Goal: Information Seeking & Learning: Learn about a topic

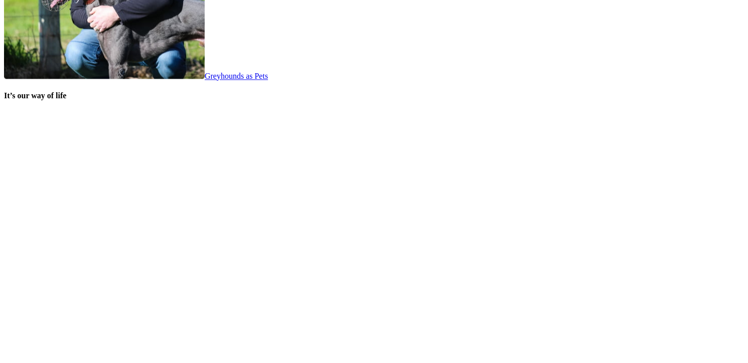
scroll to position [2158, 0]
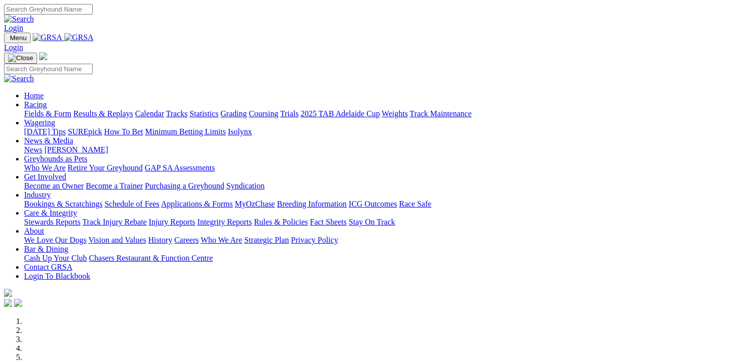
scroll to position [2159, 0]
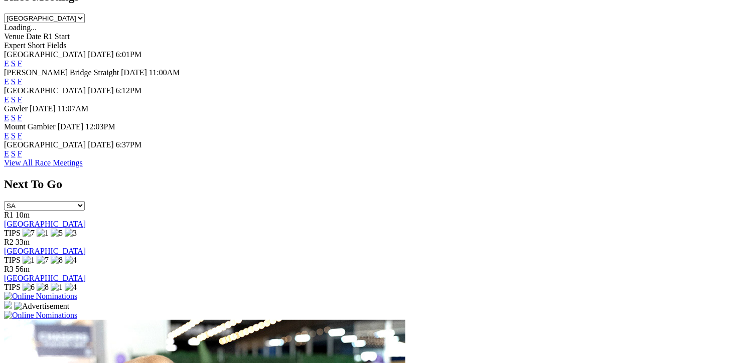
scroll to position [502, 0]
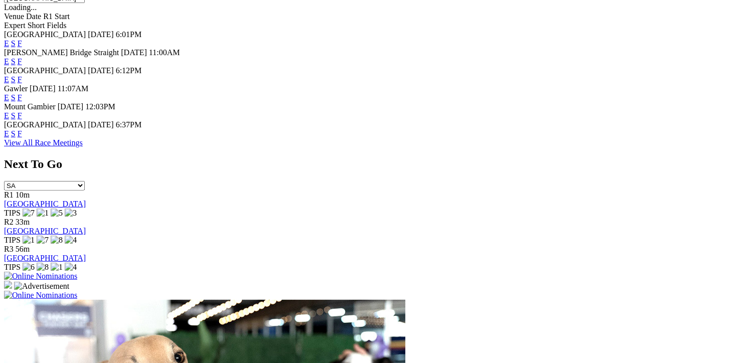
click at [22, 137] on link "F" at bounding box center [20, 133] width 5 height 9
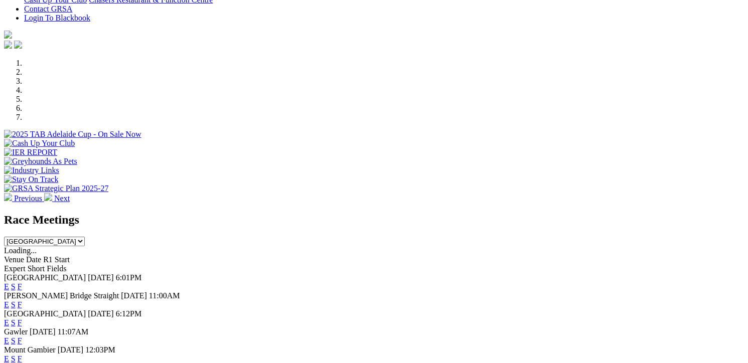
scroll to position [351, 0]
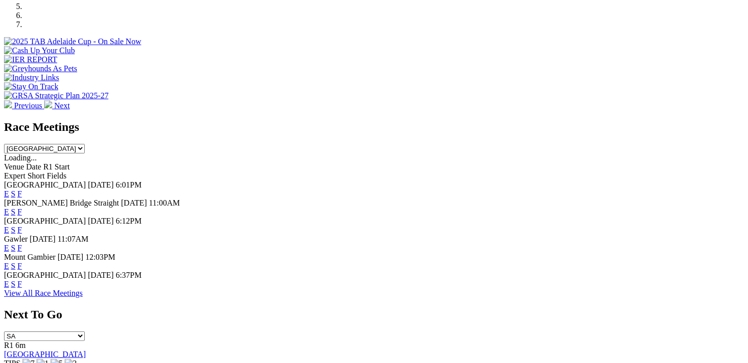
click at [22, 190] on link "F" at bounding box center [20, 194] width 5 height 9
